Goal: Task Accomplishment & Management: Manage account settings

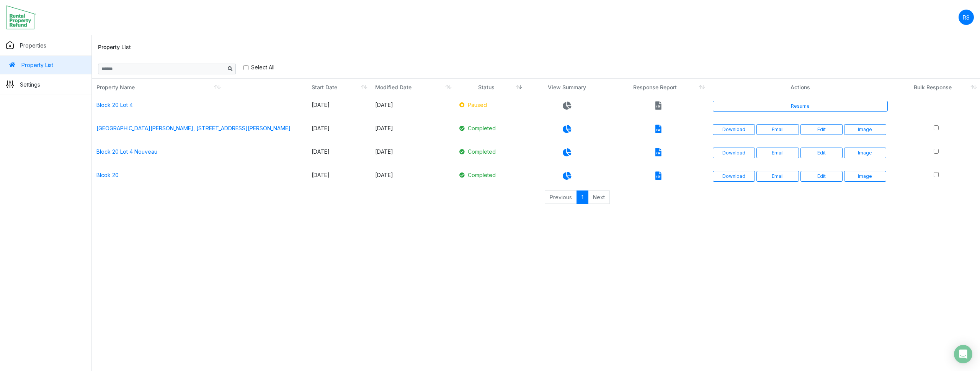
click at [31, 85] on p "Settings" at bounding box center [30, 84] width 20 height 8
click at [265, 33] on nav "RS Change Password Logout roumelle12 roumelle@outlook.com" at bounding box center [490, 17] width 980 height 35
click at [34, 86] on p "Settings" at bounding box center [30, 84] width 21 height 8
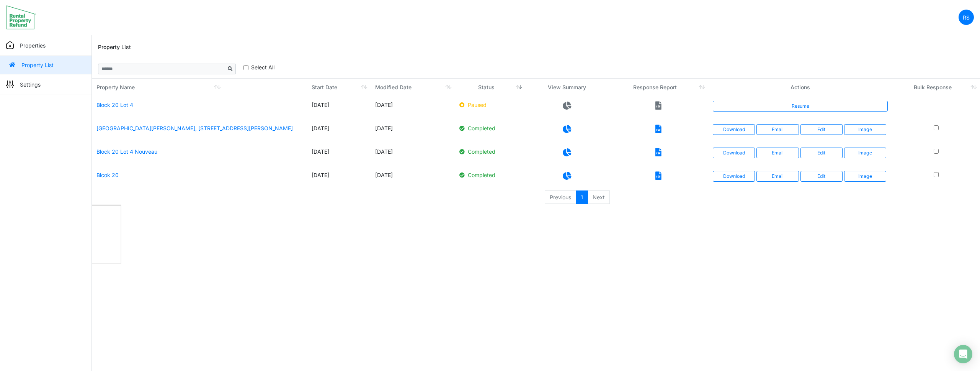
drag, startPoint x: 891, startPoint y: 27, endPoint x: 904, endPoint y: 14, distance: 19.0
click at [891, 27] on nav "RS Change Password Logout roumelle12 [EMAIL_ADDRESS][DOMAIN_NAME]" at bounding box center [490, 17] width 980 height 35
drag, startPoint x: 207, startPoint y: 249, endPoint x: 205, endPoint y: 229, distance: 20.4
click at [207, 249] on html "RS Change Password Logout roumelle12 [EMAIL_ADDRESS][DOMAIN_NAME] Properties Pr…" at bounding box center [490, 132] width 980 height 265
click at [33, 85] on p "Settings" at bounding box center [30, 84] width 20 height 8
